Goal: Transaction & Acquisition: Purchase product/service

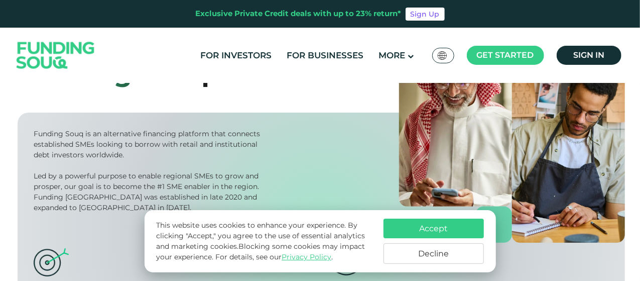
scroll to position [201, 0]
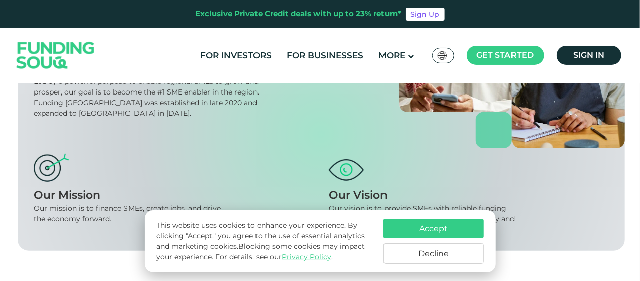
click at [422, 255] on button "Decline" at bounding box center [434, 253] width 100 height 21
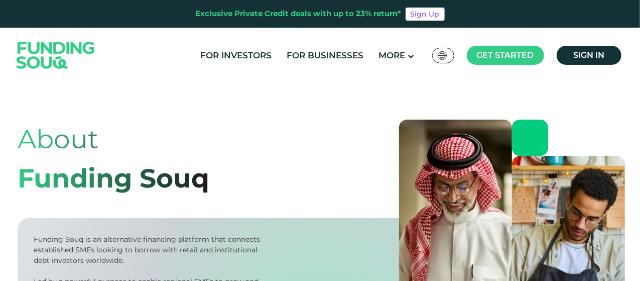
scroll to position [0, 0]
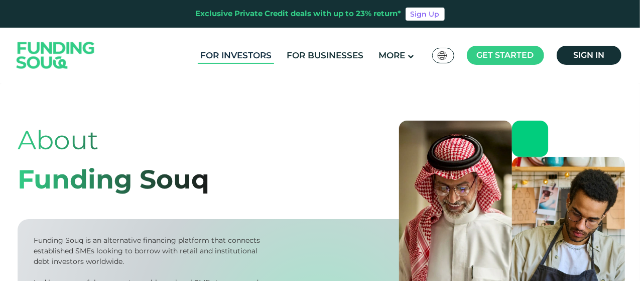
click at [243, 55] on link "For Investors" at bounding box center [236, 55] width 76 height 17
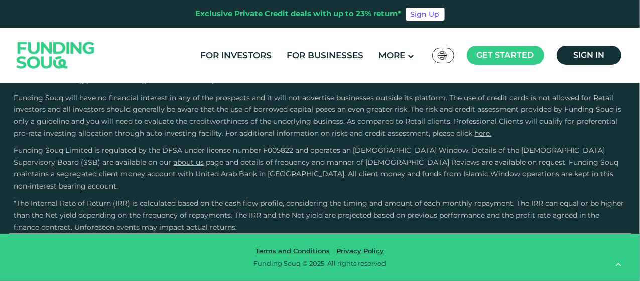
scroll to position [2361, 0]
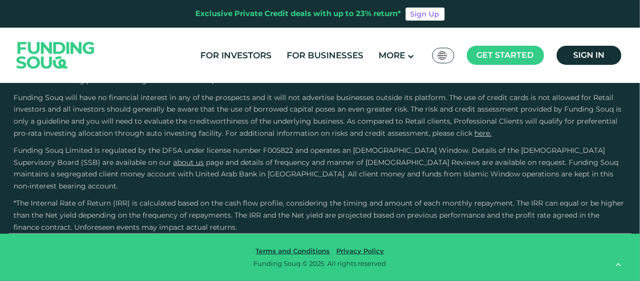
scroll to position [2411, 0]
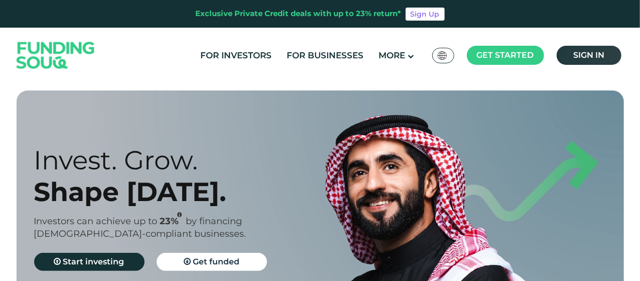
click at [586, 54] on span "Sign in" at bounding box center [589, 55] width 31 height 10
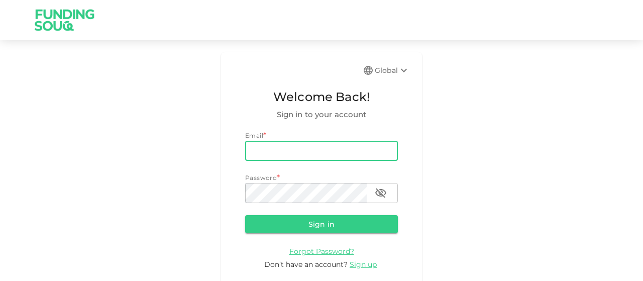
click at [321, 154] on input "email" at bounding box center [321, 151] width 153 height 20
type input "salmanmalim95@gmail.com"
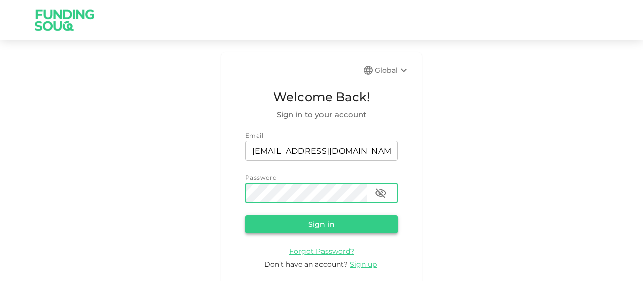
click at [296, 226] on button "Sign in" at bounding box center [321, 224] width 153 height 18
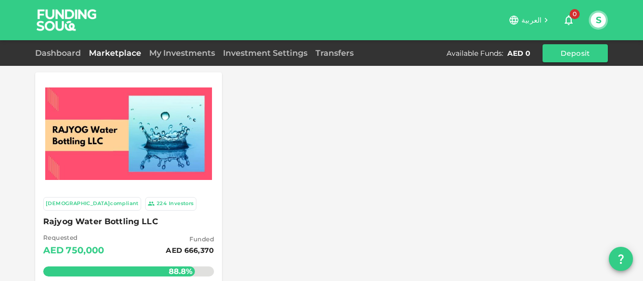
click at [547, 20] on icon at bounding box center [546, 20] width 3 height 5
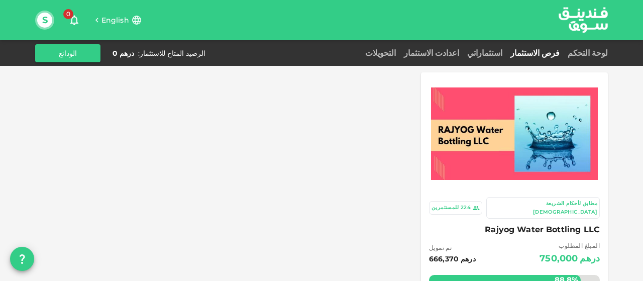
click at [107, 20] on span "English" at bounding box center [115, 20] width 28 height 9
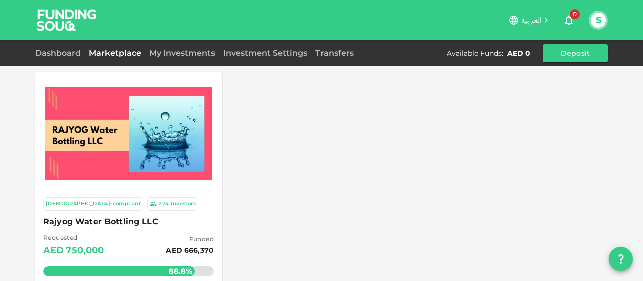
click at [598, 17] on button "S" at bounding box center [598, 20] width 15 height 15
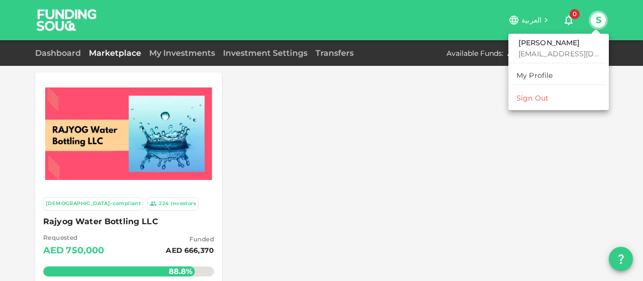
click at [363, 121] on div at bounding box center [321, 140] width 643 height 281
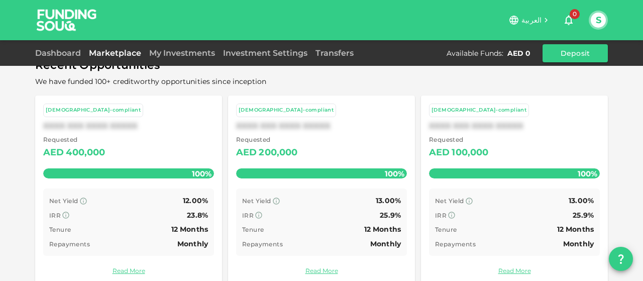
scroll to position [386, 0]
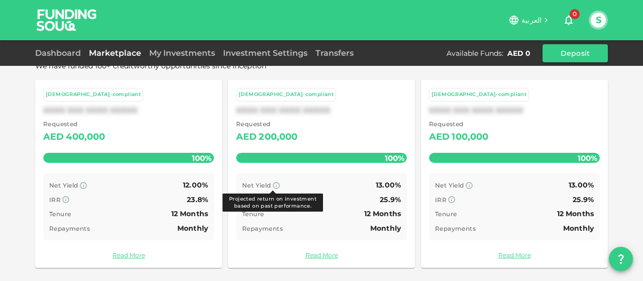
click at [273, 185] on icon at bounding box center [276, 185] width 8 height 8
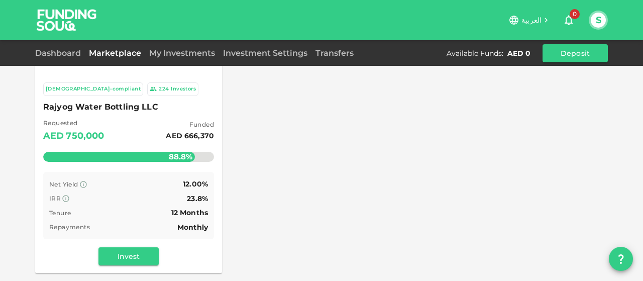
scroll to position [201, 0]
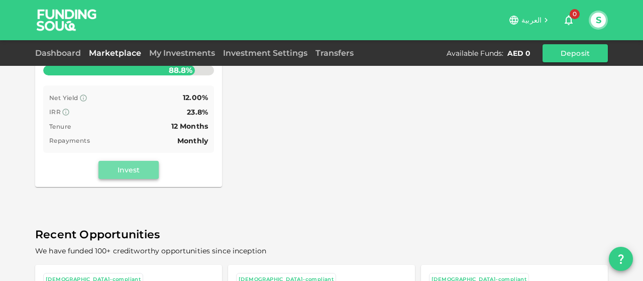
click at [135, 168] on button "Invest" at bounding box center [128, 170] width 60 height 18
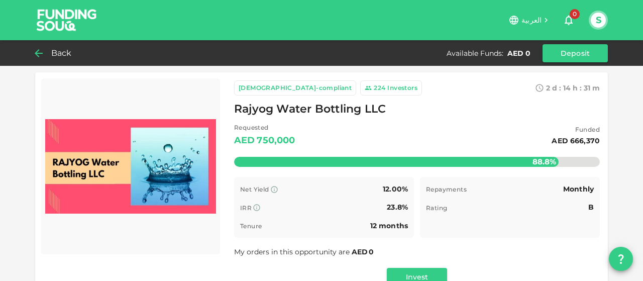
click at [49, 59] on div "Back" at bounding box center [55, 53] width 41 height 14
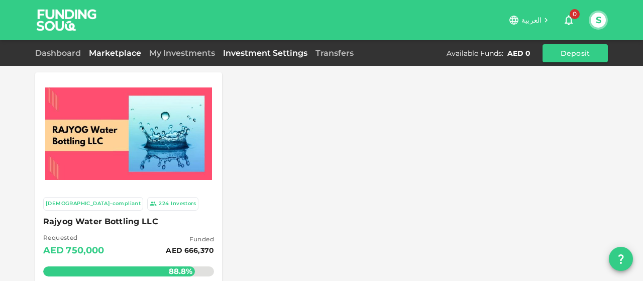
click at [259, 51] on link "Investment Settings" at bounding box center [265, 53] width 92 height 10
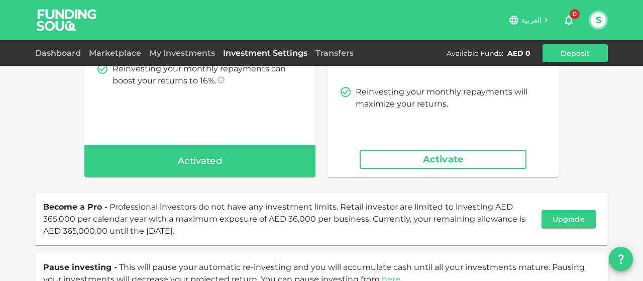
scroll to position [35, 0]
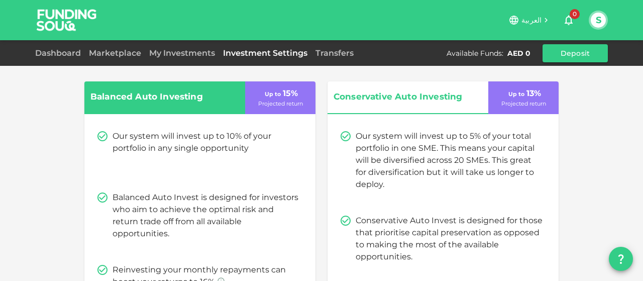
click at [346, 92] on span "Conservative Auto Investing" at bounding box center [402, 96] width 136 height 15
click at [373, 108] on div "Conservative Auto Investing" at bounding box center [408, 97] width 161 height 33
click at [517, 101] on p "Projected return" at bounding box center [523, 103] width 45 height 9
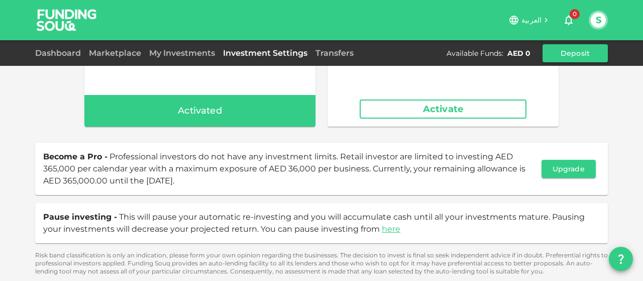
scroll to position [0, 0]
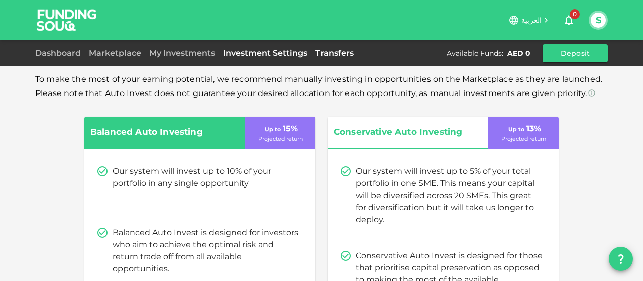
click at [335, 56] on link "Transfers" at bounding box center [334, 53] width 46 height 10
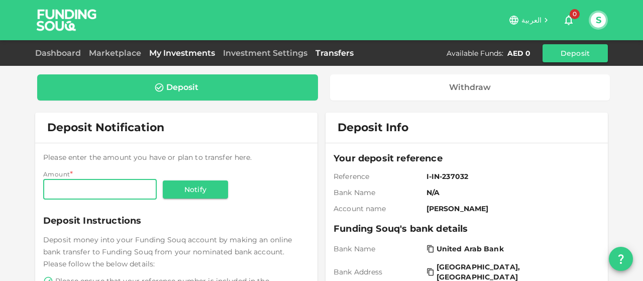
click at [180, 54] on link "My Investments" at bounding box center [182, 53] width 74 height 10
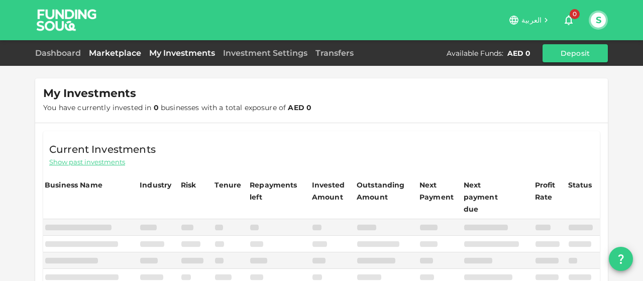
click at [106, 52] on link "Marketplace" at bounding box center [115, 53] width 60 height 10
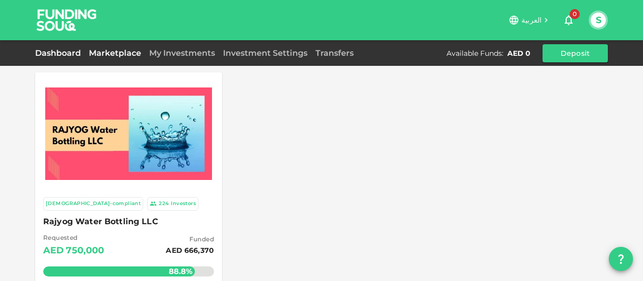
click at [56, 51] on link "Dashboard" at bounding box center [60, 53] width 50 height 10
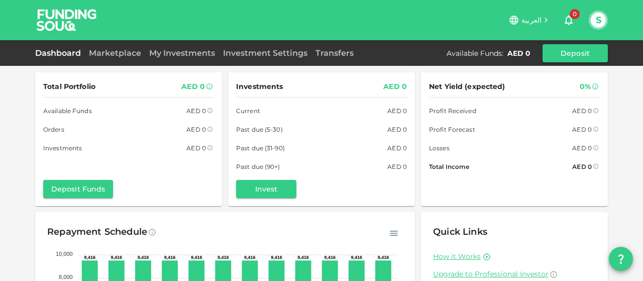
click at [392, 238] on button "button" at bounding box center [394, 233] width 18 height 18
click at [397, 231] on button "button" at bounding box center [394, 233] width 18 height 18
click at [597, 23] on button "S" at bounding box center [598, 20] width 15 height 15
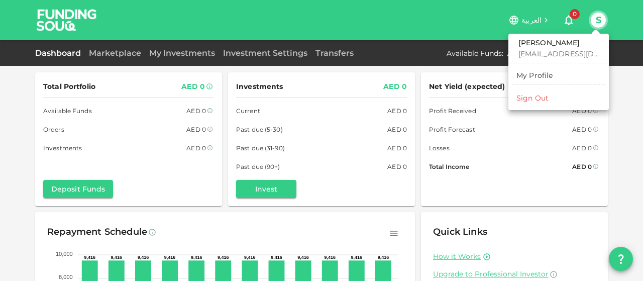
click at [567, 76] on link "My Profile" at bounding box center [558, 75] width 92 height 16
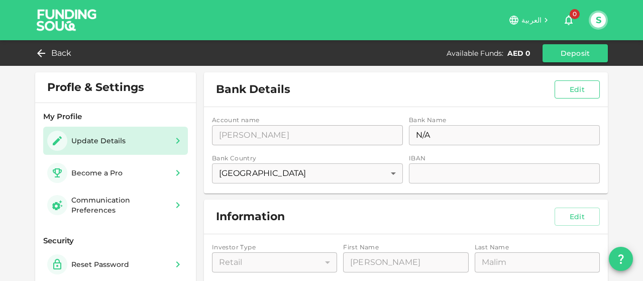
click at [564, 98] on div "Bank Details Edit" at bounding box center [406, 89] width 404 height 34
click at [438, 169] on div "Account name accountName [PERSON_NAME] accountName Bank Name bankName N/A bankN…" at bounding box center [406, 150] width 404 height 86
click at [569, 86] on button "Edit" at bounding box center [577, 89] width 45 height 18
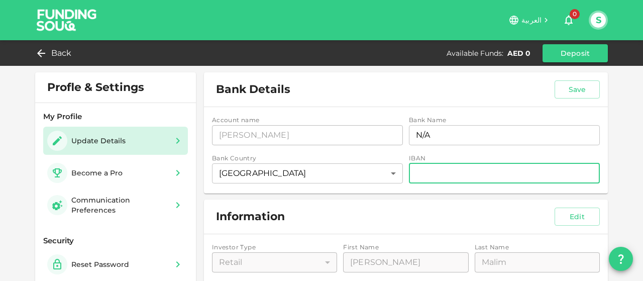
click at [479, 171] on input "iban" at bounding box center [504, 173] width 191 height 20
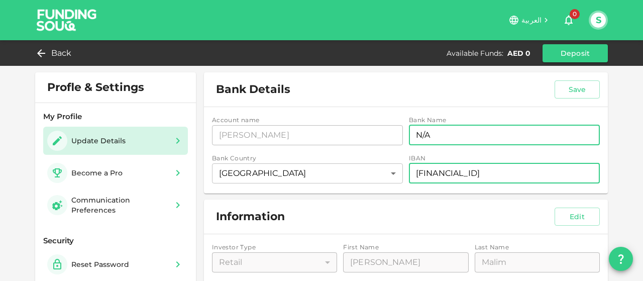
type input "[FINANCIAL_ID]"
click at [488, 143] on input "N/A" at bounding box center [504, 135] width 191 height 20
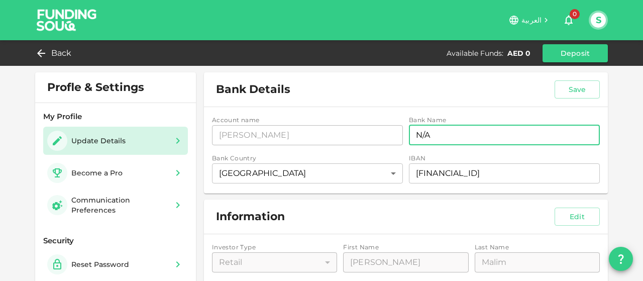
click at [489, 140] on input "N/A" at bounding box center [504, 135] width 191 height 20
type input "[PERSON_NAME] BANK"
click at [576, 89] on button "Save" at bounding box center [577, 89] width 45 height 18
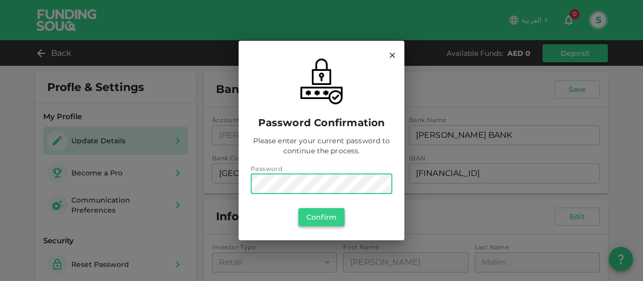
click at [324, 212] on button "Confirm" at bounding box center [321, 217] width 46 height 18
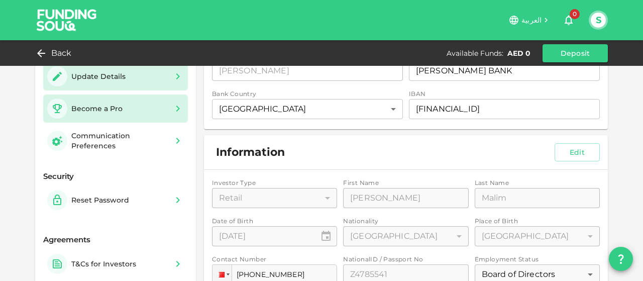
scroll to position [50, 0]
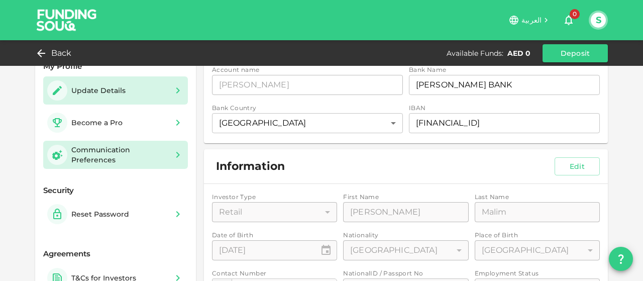
click at [119, 158] on div "Communication Preferences" at bounding box center [119, 155] width 96 height 20
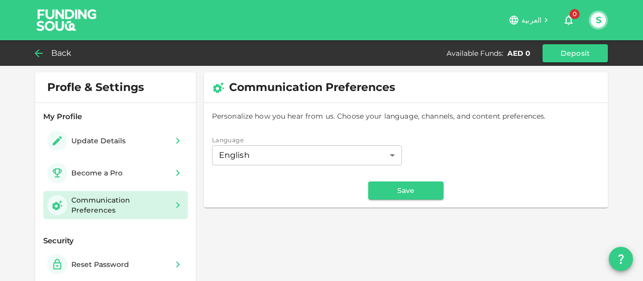
click at [67, 55] on span "Back" at bounding box center [61, 53] width 21 height 14
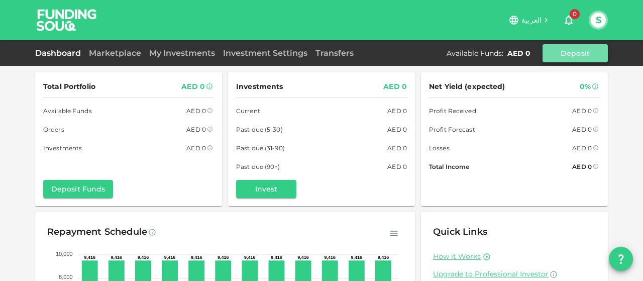
click at [564, 44] on button "Deposit" at bounding box center [575, 53] width 65 height 18
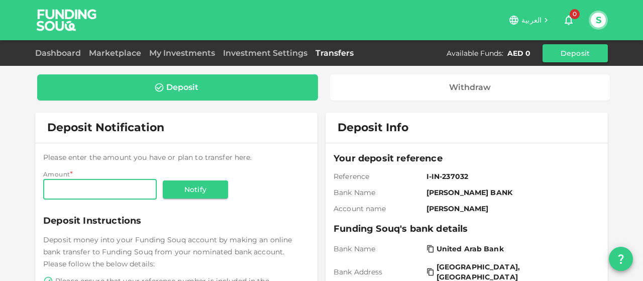
click at [102, 182] on input "Amount" at bounding box center [100, 189] width 114 height 20
type input "200"
click at [252, 158] on div "Please enter the amount you have or plan to transfer here. Amount Amount 200 Am…" at bounding box center [176, 176] width 266 height 50
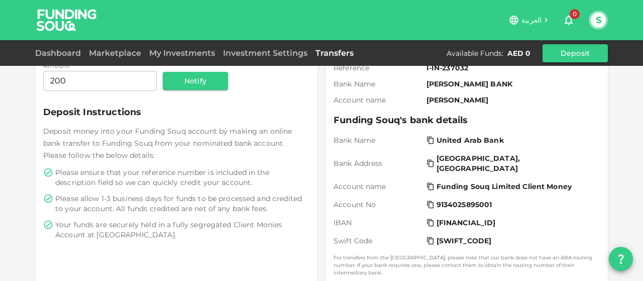
scroll to position [93, 0]
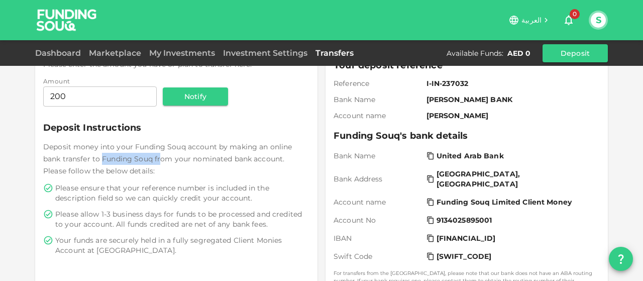
drag, startPoint x: 107, startPoint y: 156, endPoint x: 157, endPoint y: 162, distance: 49.6
click at [157, 162] on span "Deposit money into your Funding Souq account by making an online bank transfer …" at bounding box center [167, 158] width 249 height 33
click at [133, 180] on div "Deposit money into your Funding Souq account by making an online bank transfer …" at bounding box center [176, 198] width 266 height 115
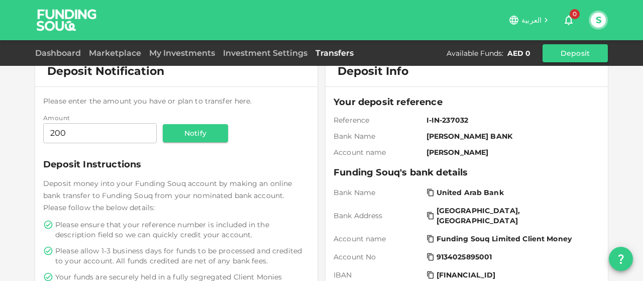
scroll to position [0, 0]
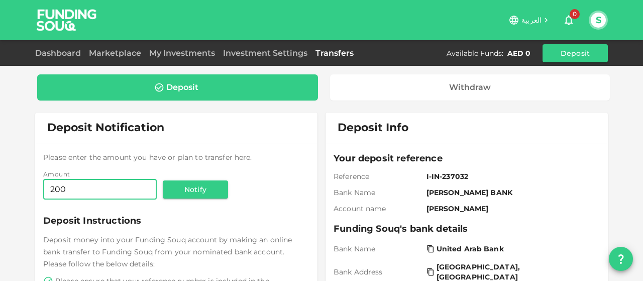
click at [101, 183] on input "200" at bounding box center [100, 189] width 114 height 20
click at [143, 163] on div "Please enter the amount you have or plan to transfer here. Amount * Amount Amou…" at bounding box center [176, 176] width 266 height 50
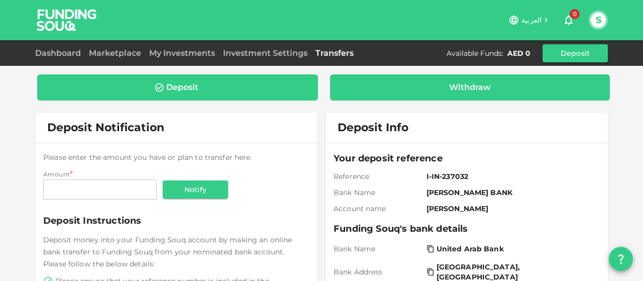
click at [456, 82] on div "Withdraw" at bounding box center [470, 87] width 42 height 10
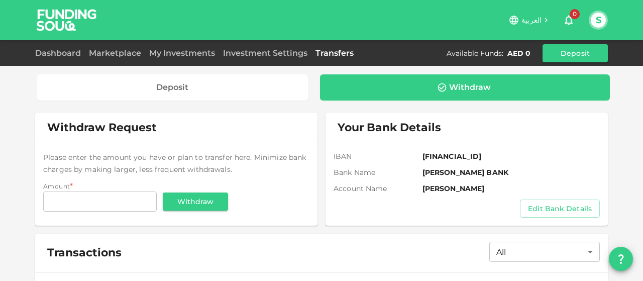
click at [241, 70] on div "Deposit Withdraw Withdraw Request Please enter the amount you have or plan to t…" at bounding box center [321, 240] width 573 height 349
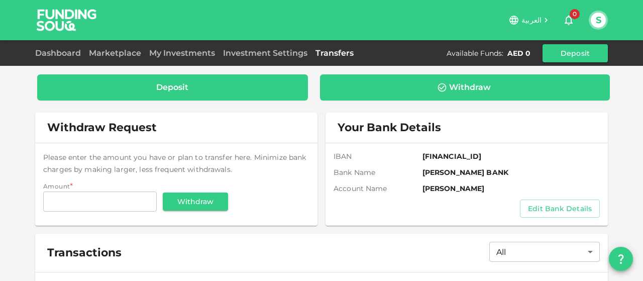
click at [229, 82] on div "Deposit" at bounding box center [172, 87] width 271 height 26
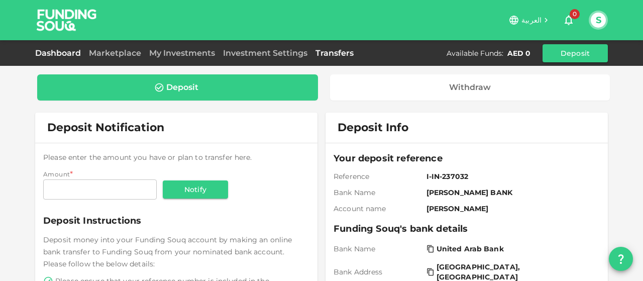
click at [48, 50] on link "Dashboard" at bounding box center [60, 53] width 50 height 10
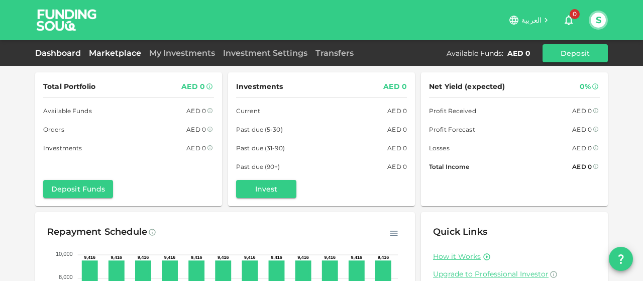
click at [113, 51] on link "Marketplace" at bounding box center [115, 53] width 60 height 10
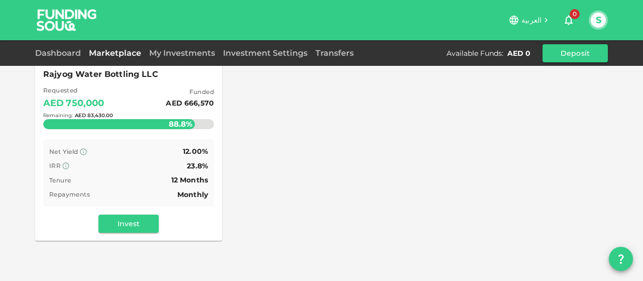
scroll to position [201, 0]
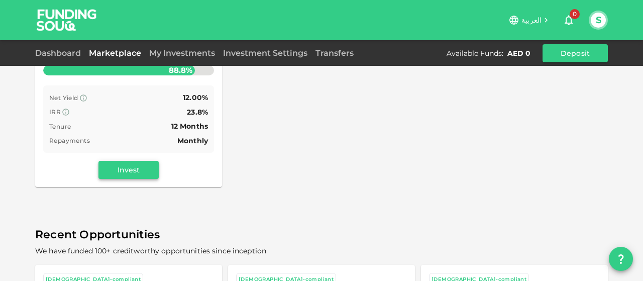
click at [136, 175] on button "Invest" at bounding box center [128, 170] width 60 height 18
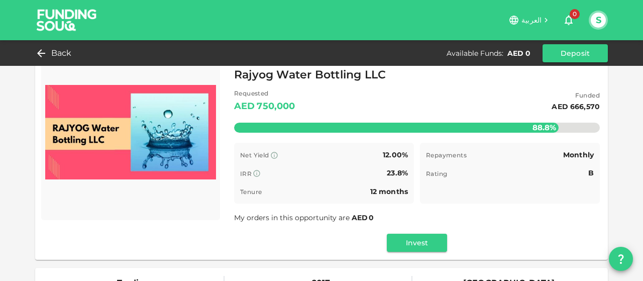
scroll to position [50, 0]
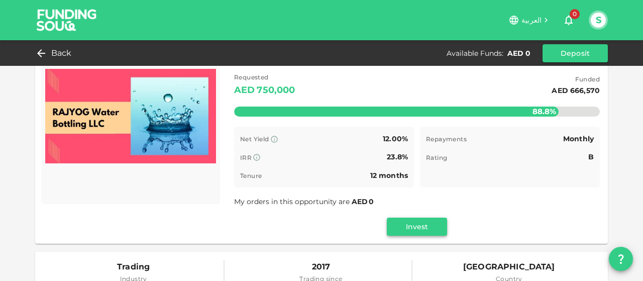
click at [409, 230] on button "Invest" at bounding box center [417, 227] width 60 height 18
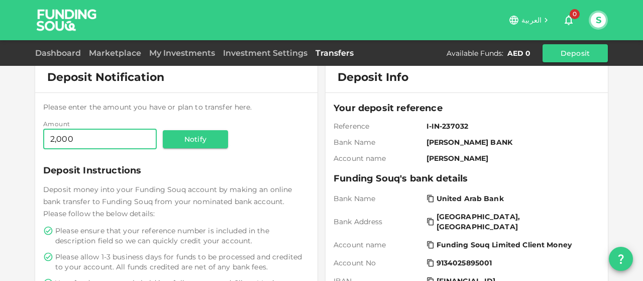
type input "2,000"
click at [317, 144] on div "Deposit Notification Please enter the amount you have or plan to transfer here.…" at bounding box center [321, 202] width 573 height 280
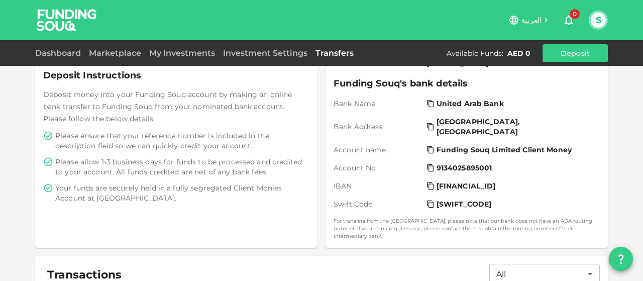
scroll to position [43, 0]
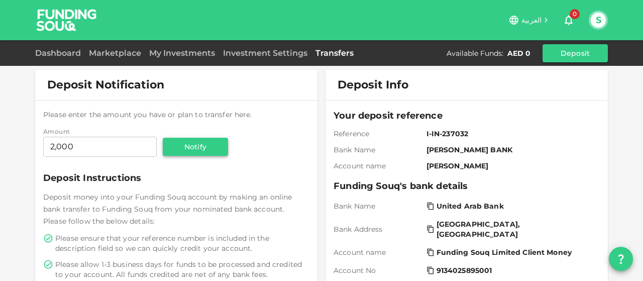
click at [183, 146] on button "Notify" at bounding box center [195, 147] width 65 height 18
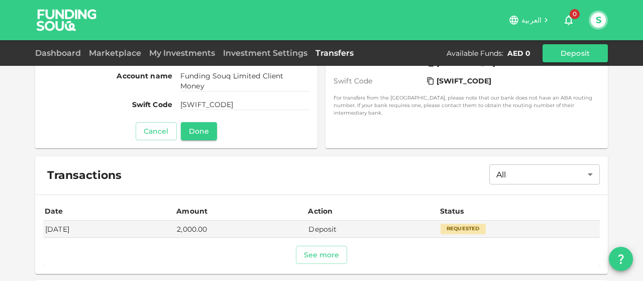
scroll to position [247, 0]
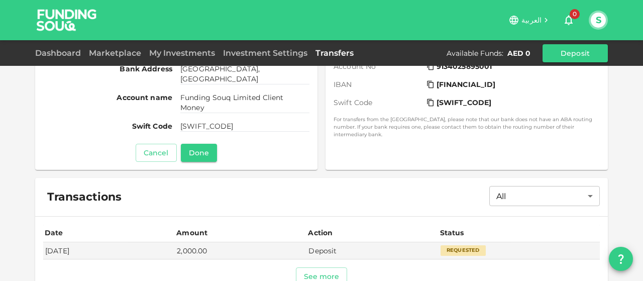
click at [623, 259] on icon "question" at bounding box center [621, 259] width 12 height 12
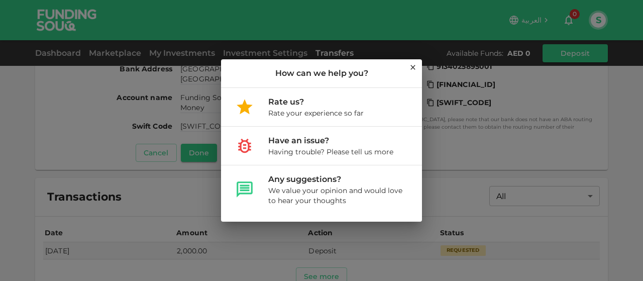
click at [408, 67] on div "How can we help you?" at bounding box center [321, 73] width 201 height 28
click at [412, 69] on icon at bounding box center [412, 67] width 5 height 5
